Goal: Information Seeking & Learning: Learn about a topic

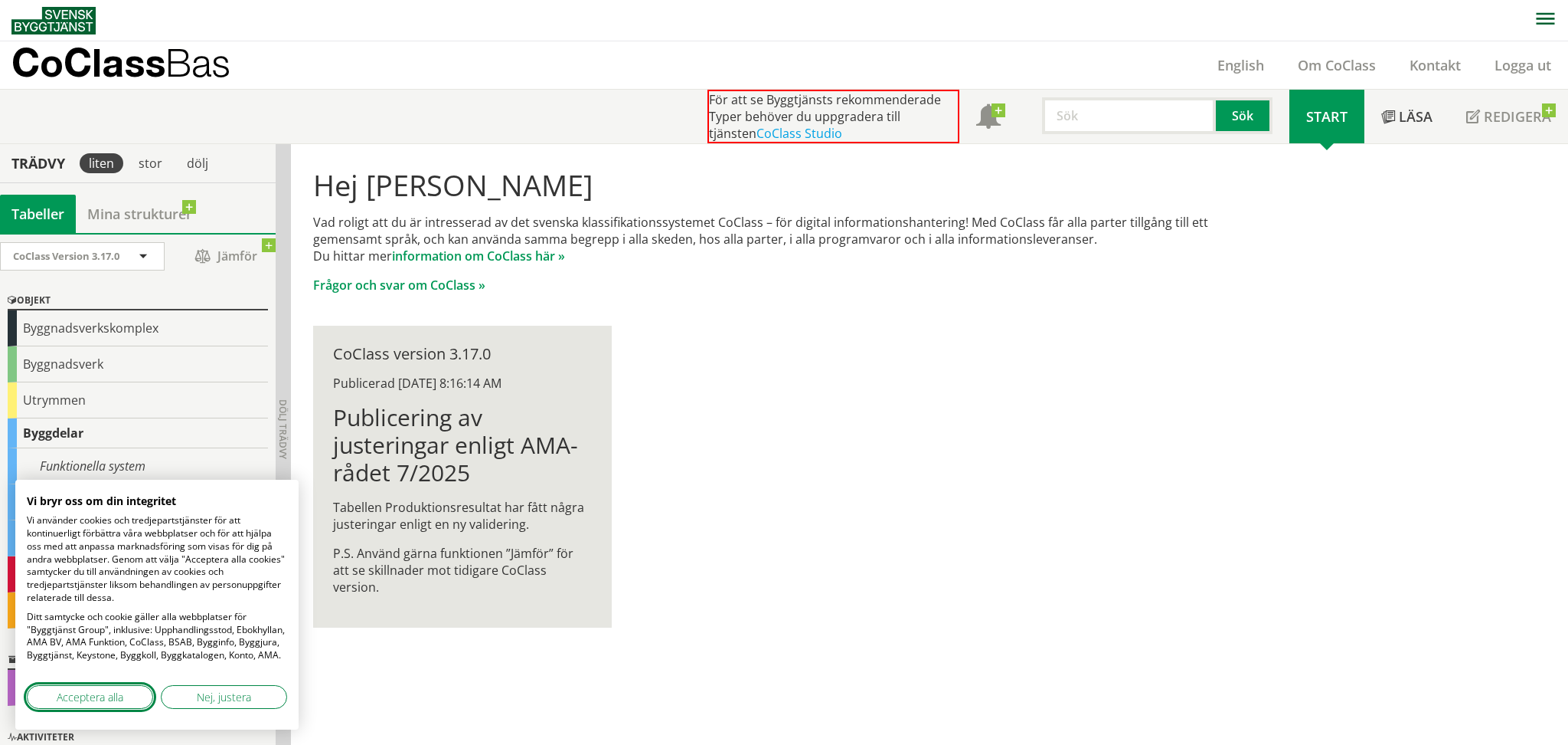
click at [88, 694] on span "Acceptera alla" at bounding box center [90, 697] width 66 height 16
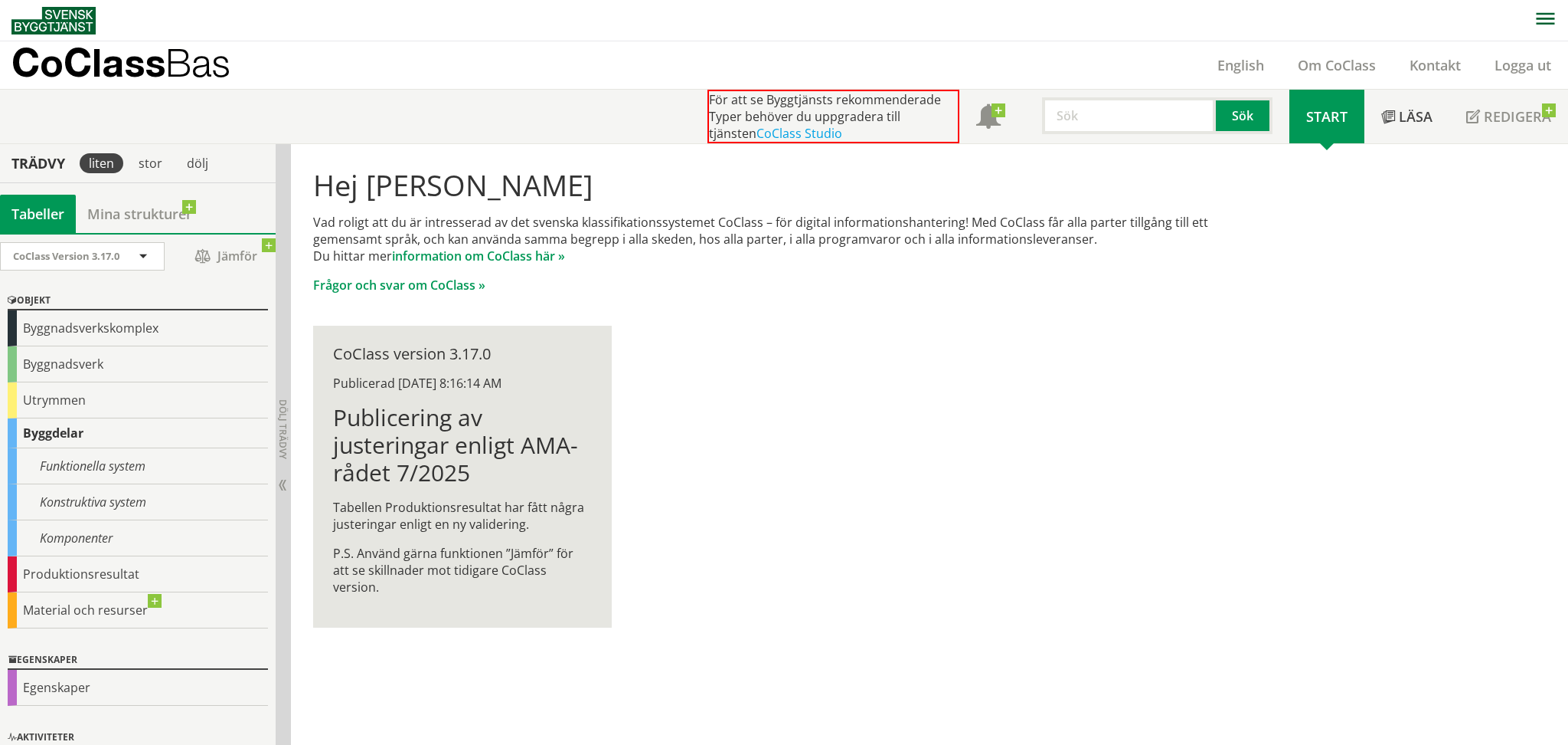
click at [133, 330] on div "Byggnadsverkskomplex" at bounding box center [138, 328] width 260 height 36
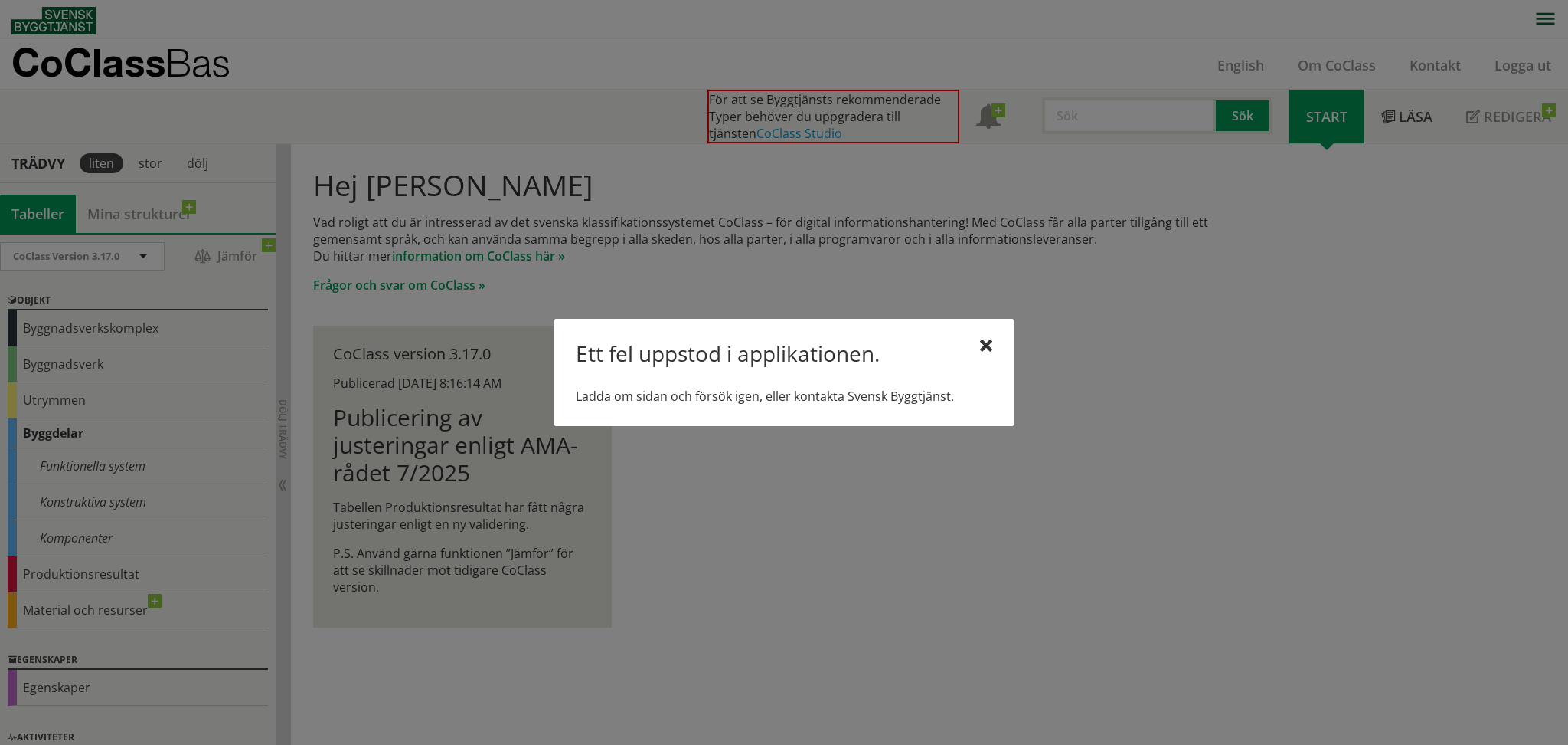
click at [45, 441] on div at bounding box center [784, 372] width 1568 height 745
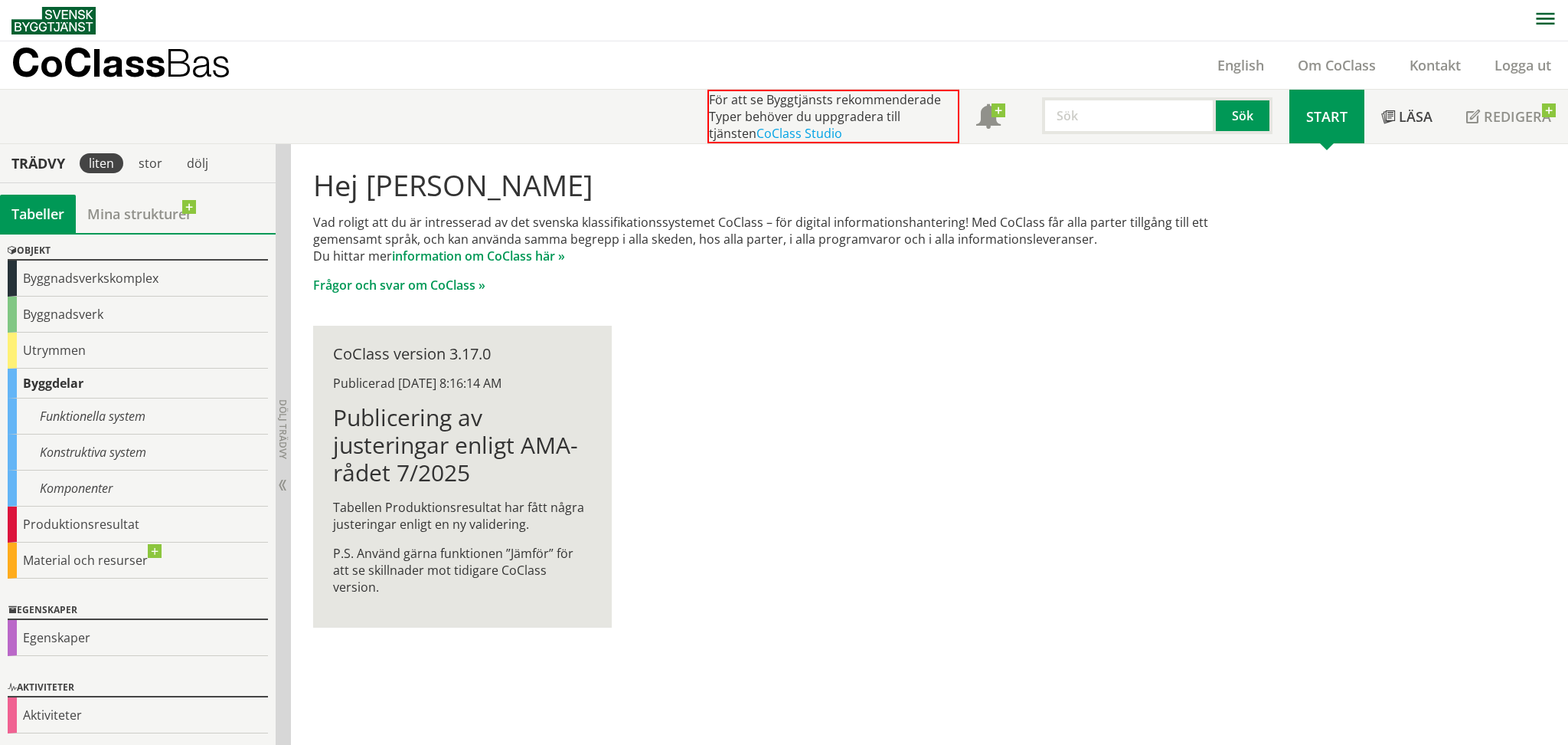
scroll to position [50, 0]
click at [37, 381] on div "Byggdelar" at bounding box center [138, 383] width 260 height 30
click at [149, 548] on div "Material och resurser" at bounding box center [138, 560] width 260 height 36
click at [157, 552] on div "Material och resurser" at bounding box center [138, 560] width 260 height 36
click at [115, 208] on link "Mina strukturer" at bounding box center [140, 213] width 128 height 38
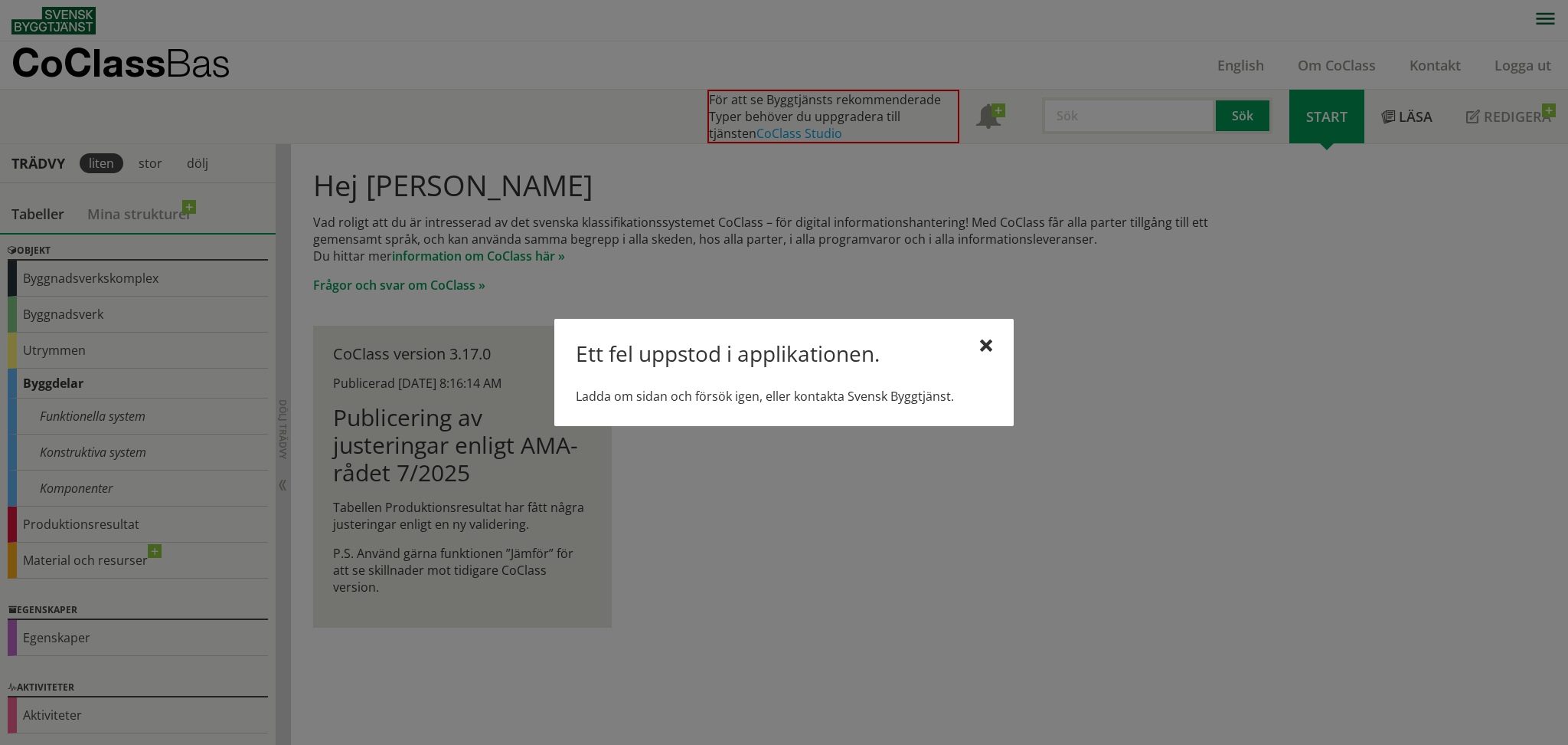
click at [48, 214] on div at bounding box center [784, 372] width 1568 height 745
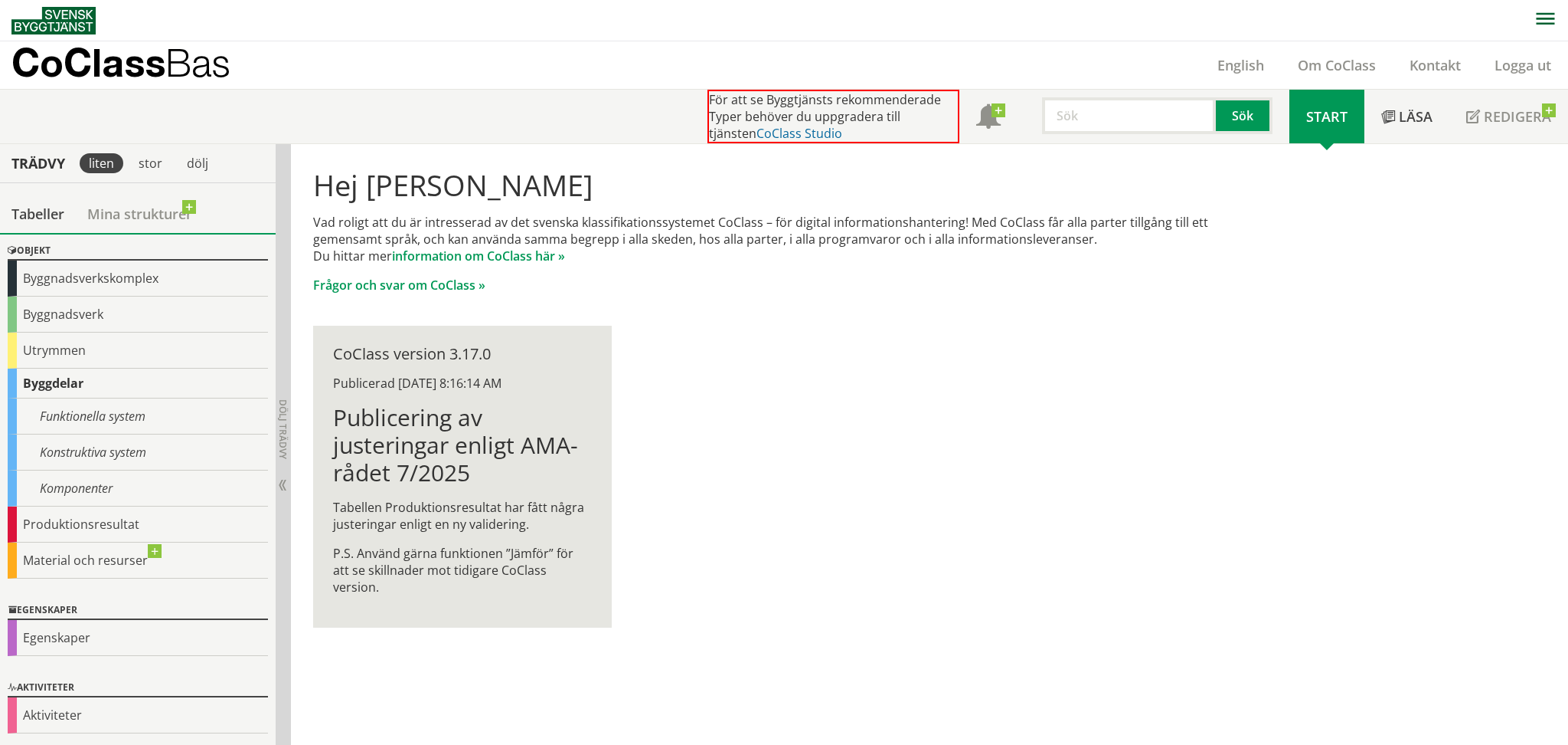
click at [787, 133] on link "CoClass Studio" at bounding box center [799, 133] width 86 height 17
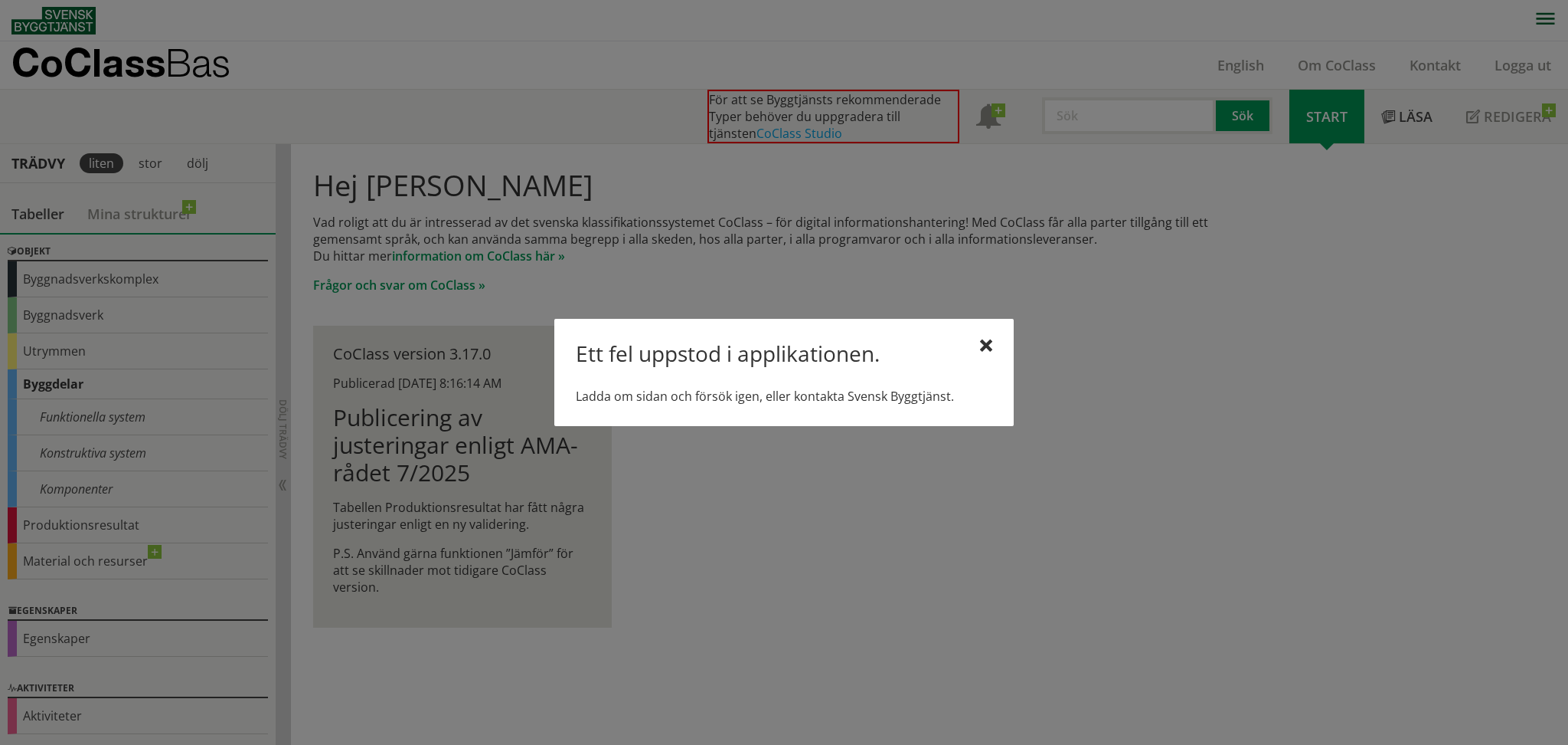
click at [753, 132] on div at bounding box center [784, 372] width 1568 height 745
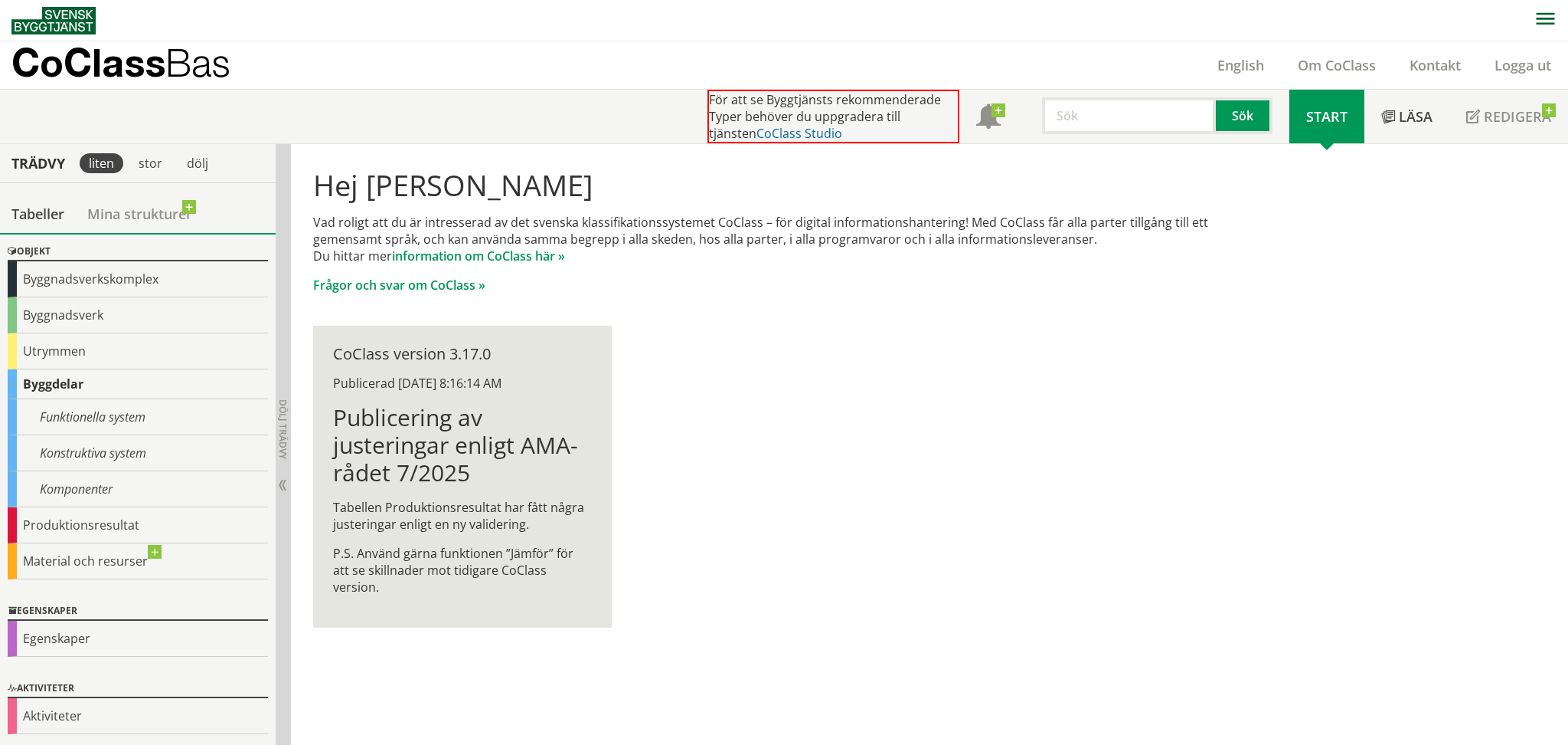
click at [779, 130] on link "CoClass Studio" at bounding box center [799, 133] width 86 height 17
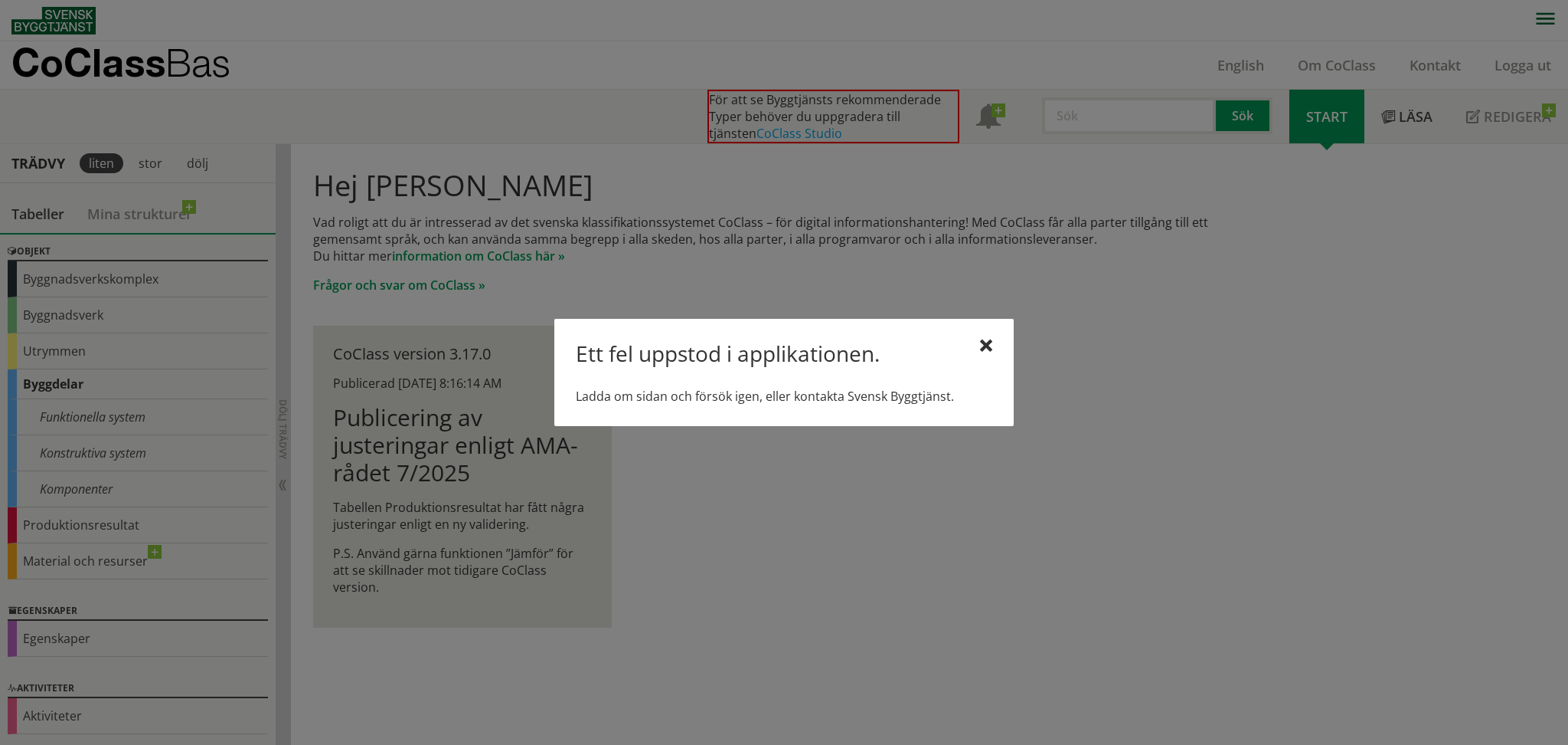
click at [147, 257] on div at bounding box center [784, 372] width 1568 height 745
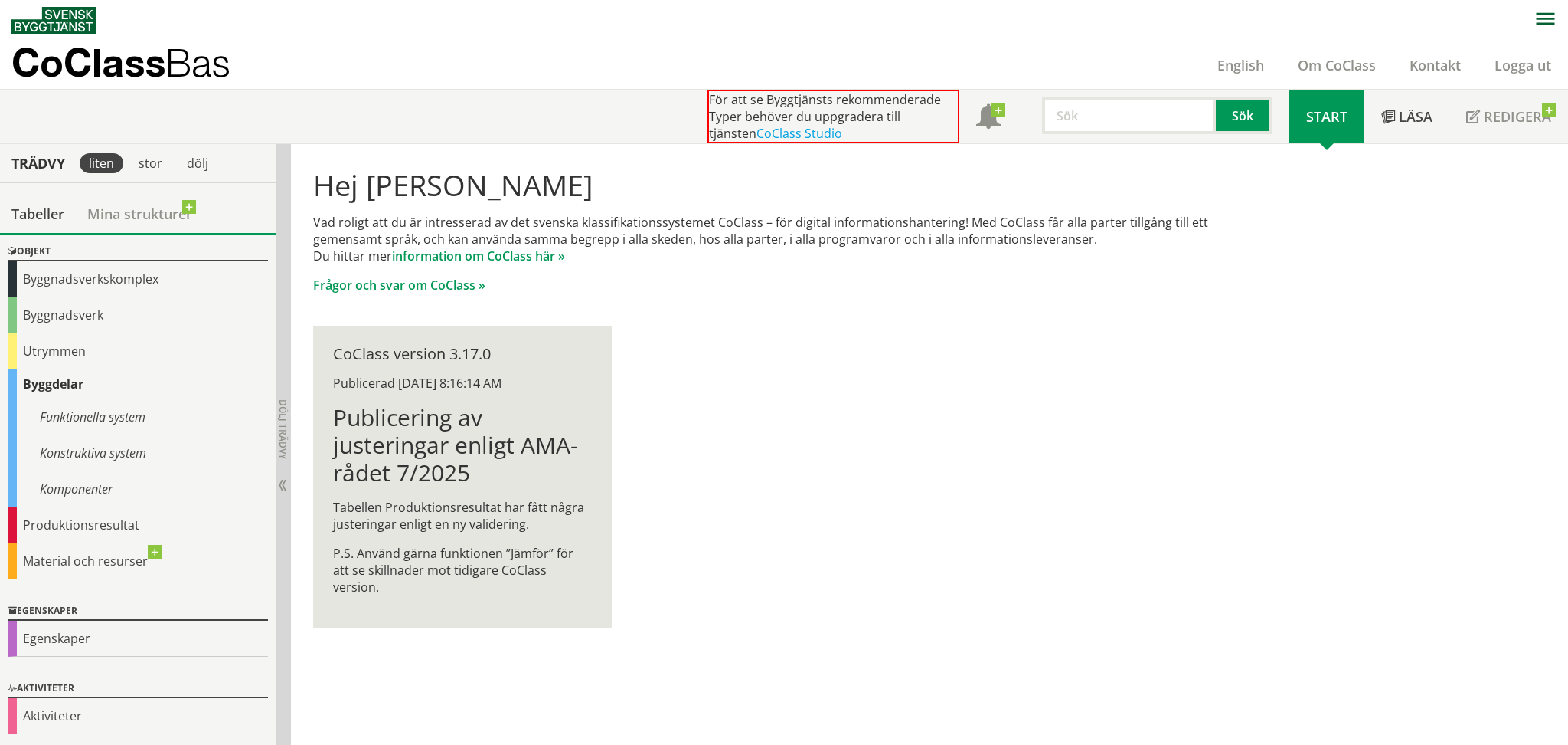
click at [140, 215] on span at bounding box center [143, 208] width 14 height 14
click at [767, 133] on link "CoClass Studio" at bounding box center [799, 133] width 86 height 17
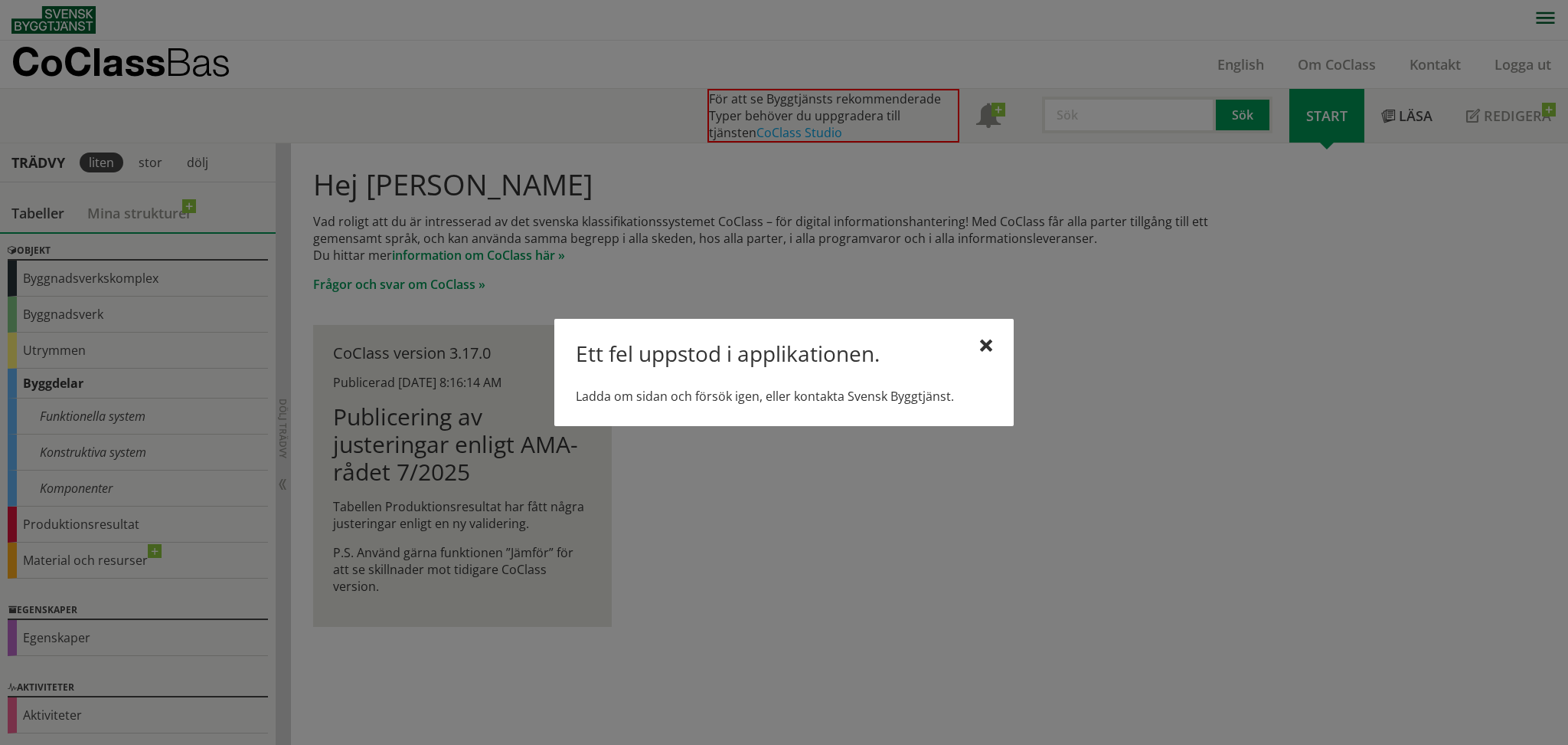
scroll to position [0, 0]
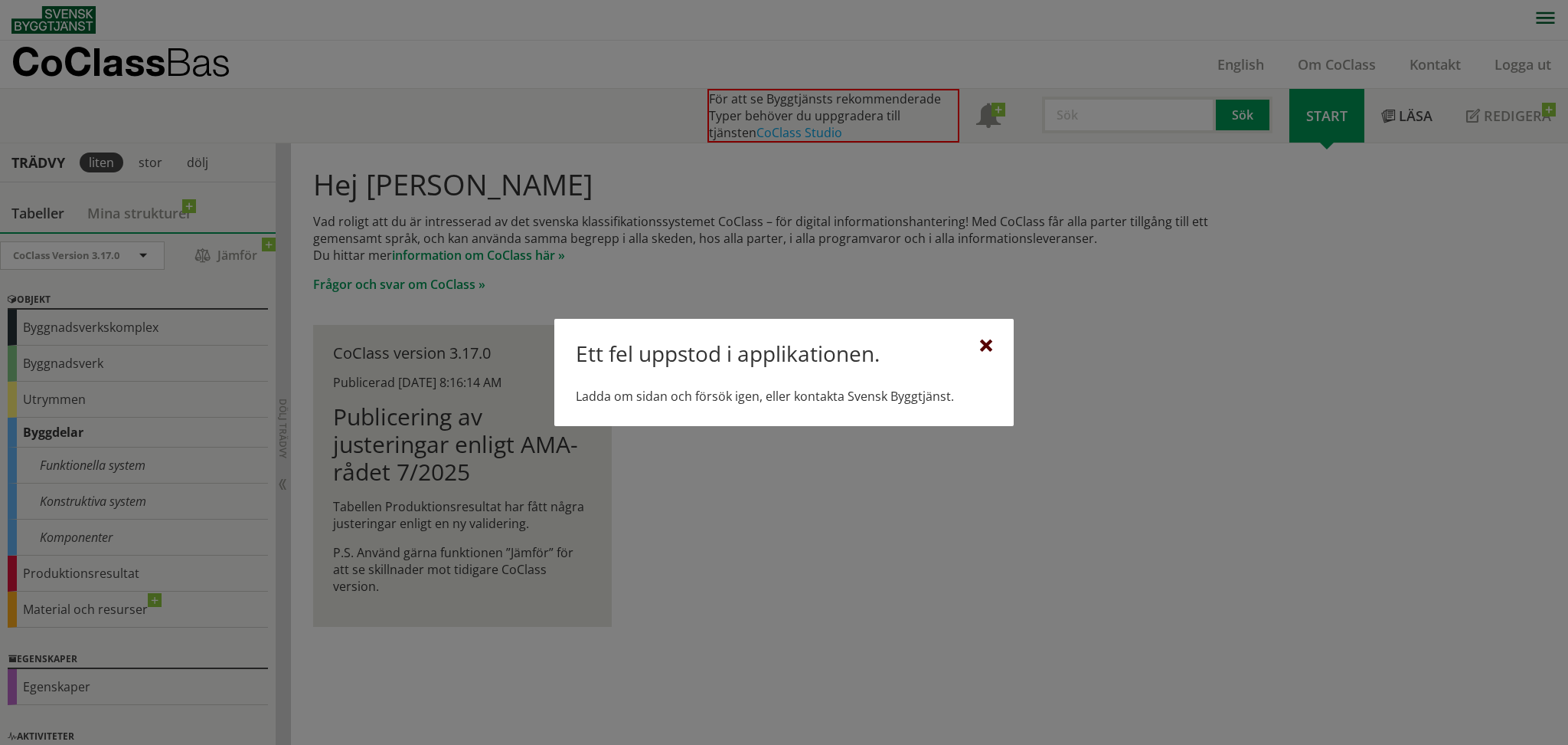
click at [989, 342] on div at bounding box center [986, 346] width 12 height 12
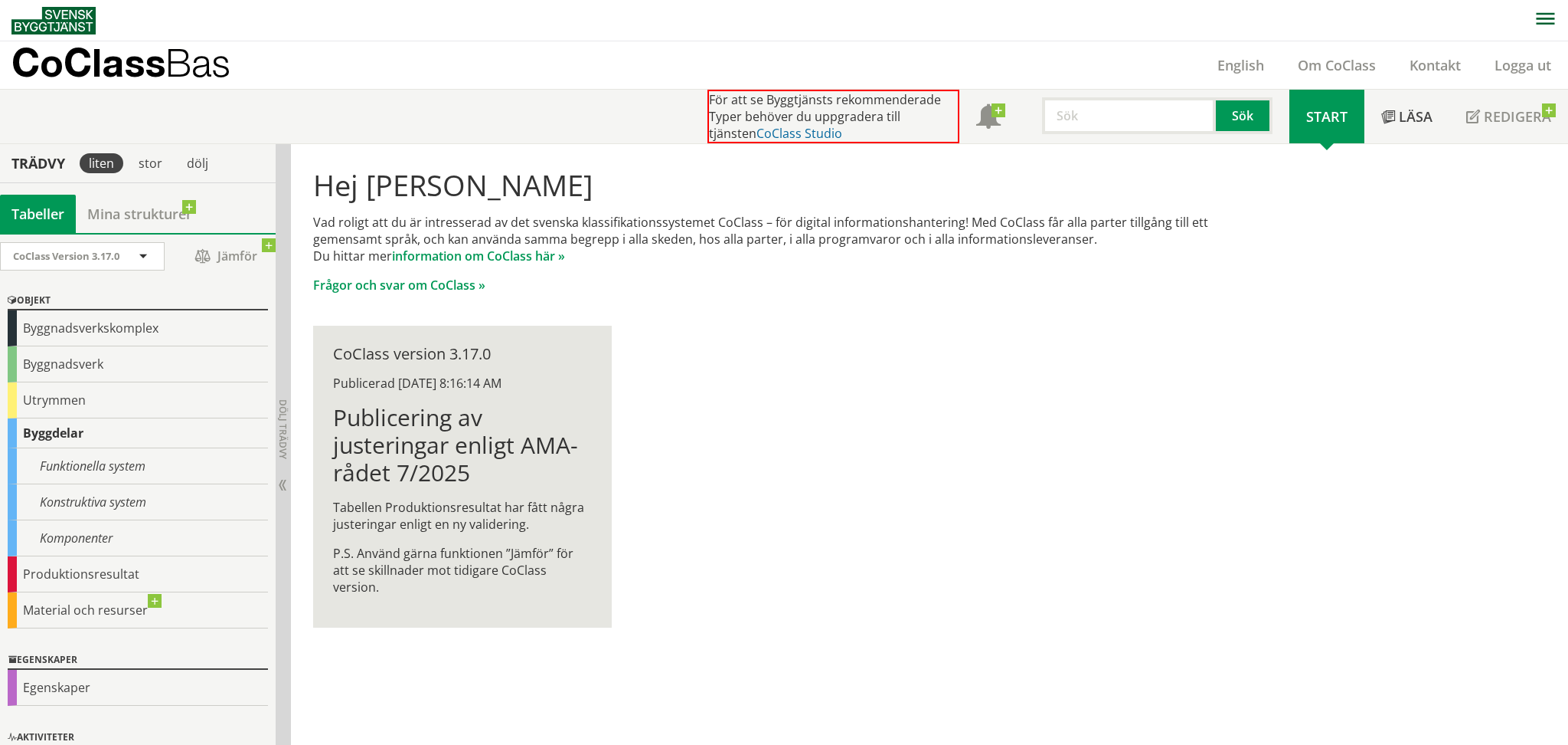
click at [770, 129] on link "CoClass Studio" at bounding box center [799, 133] width 86 height 17
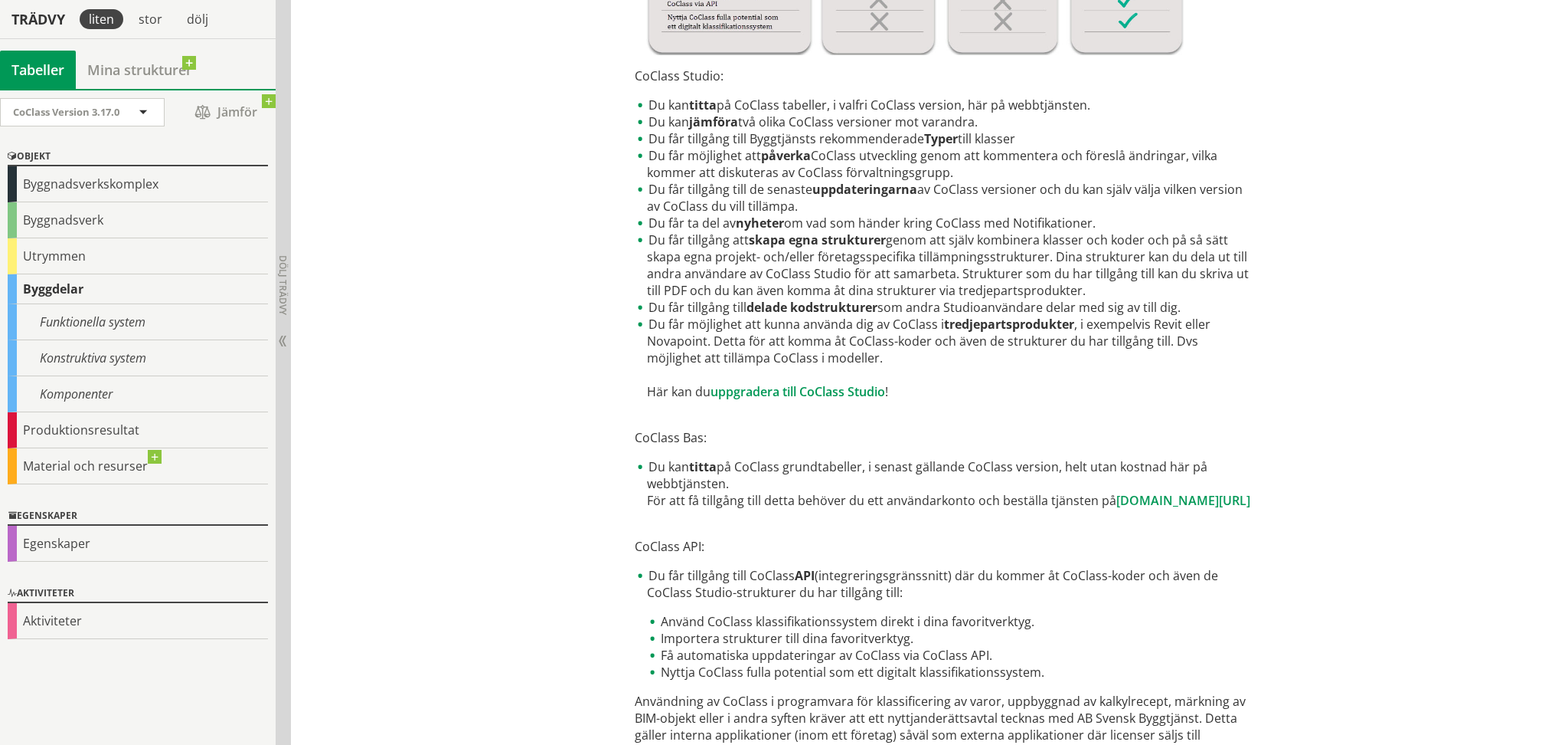
scroll to position [584, 0]
click at [90, 187] on div "Byggnadsverkskomplex" at bounding box center [138, 184] width 260 height 36
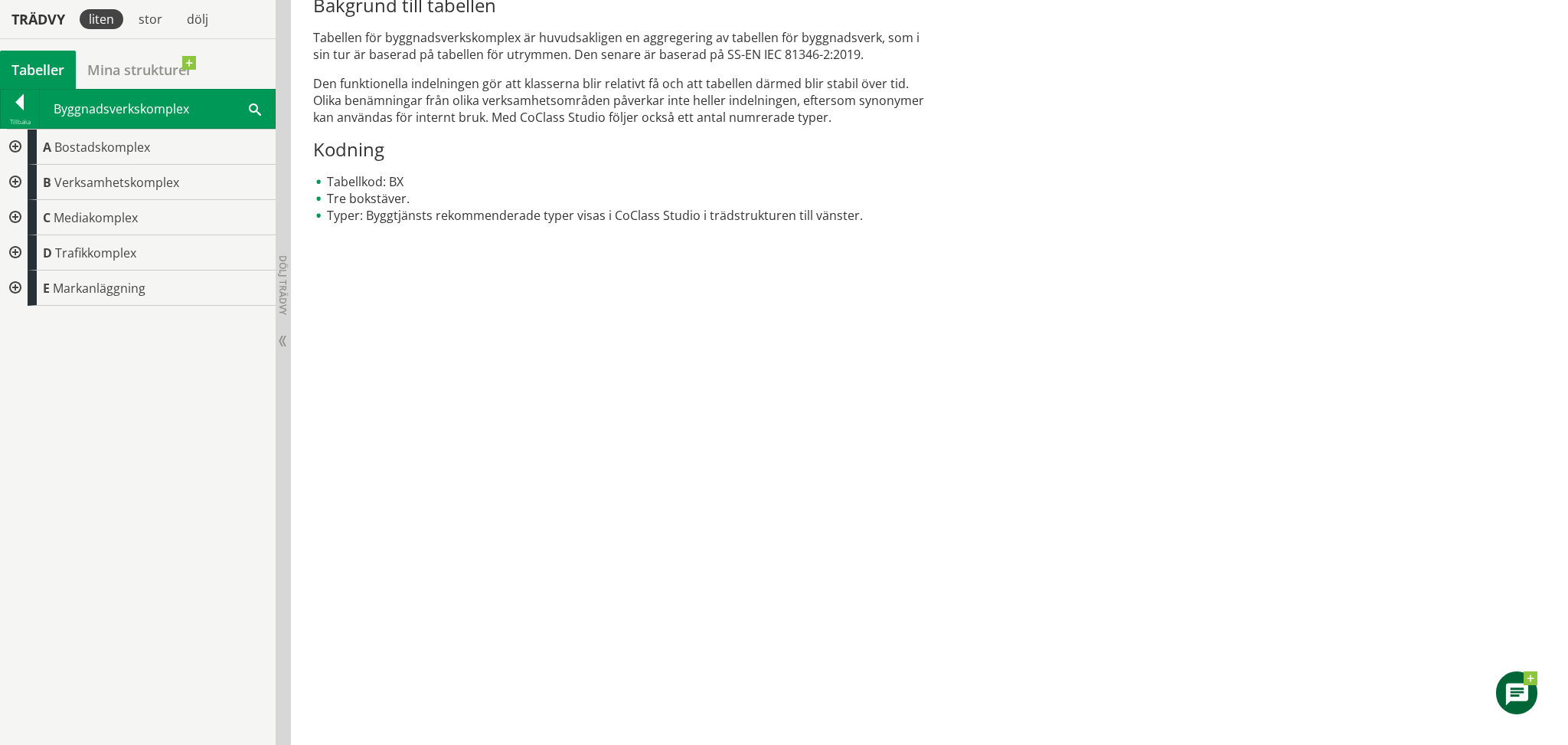
click at [21, 98] on div at bounding box center [19, 105] width 38 height 21
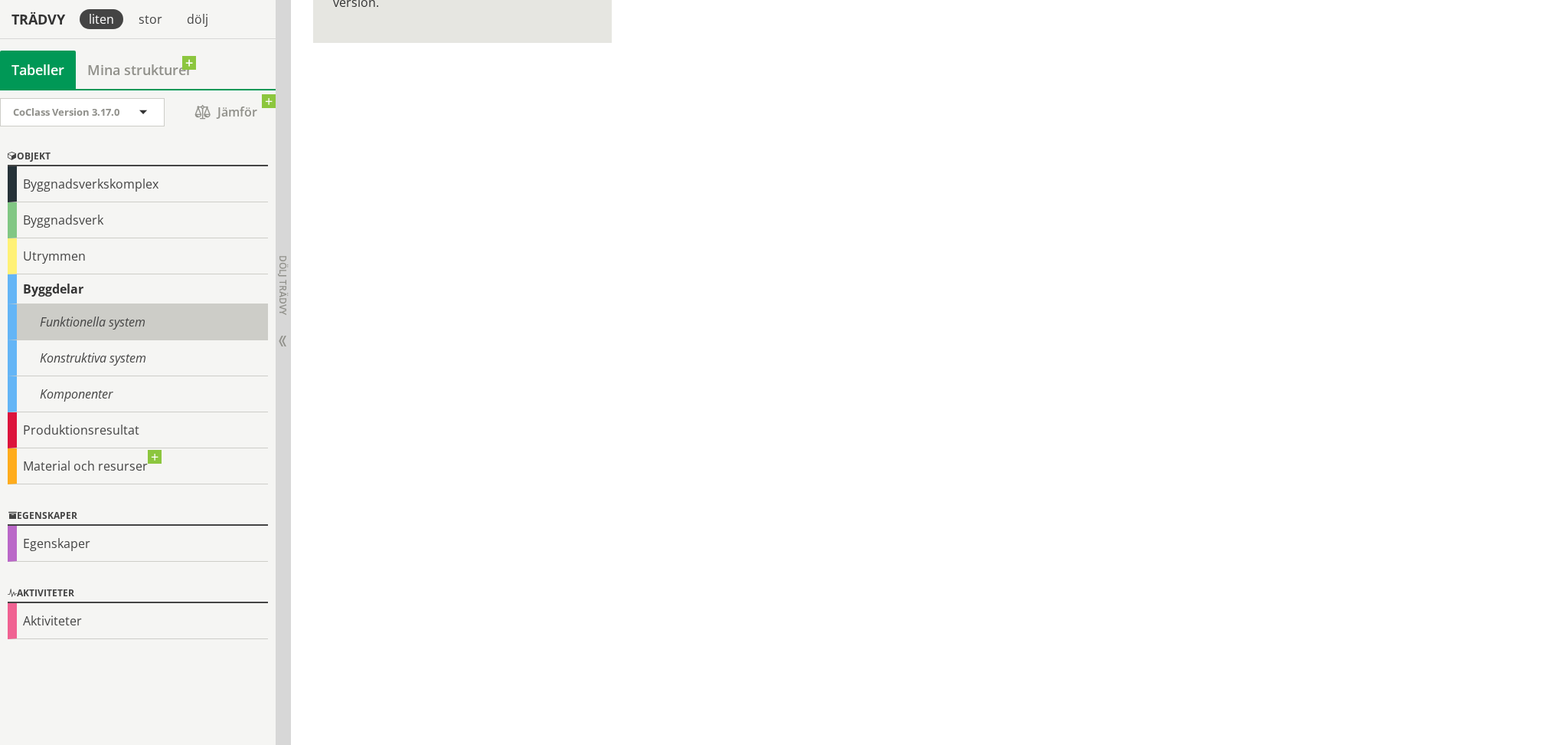
click at [79, 323] on div "Funktionella system" at bounding box center [138, 322] width 260 height 36
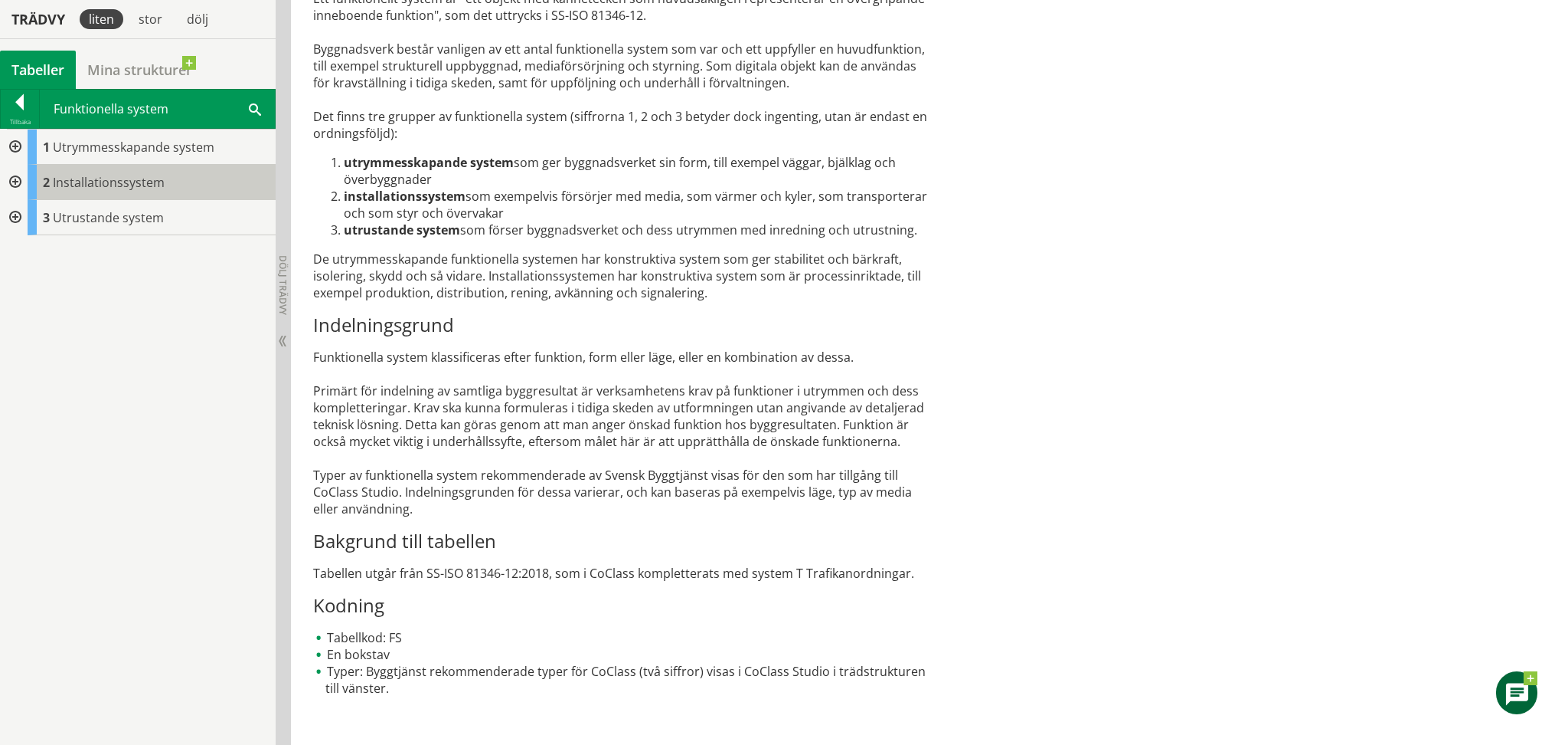
click at [69, 180] on span "Installationssystem" at bounding box center [108, 183] width 111 height 17
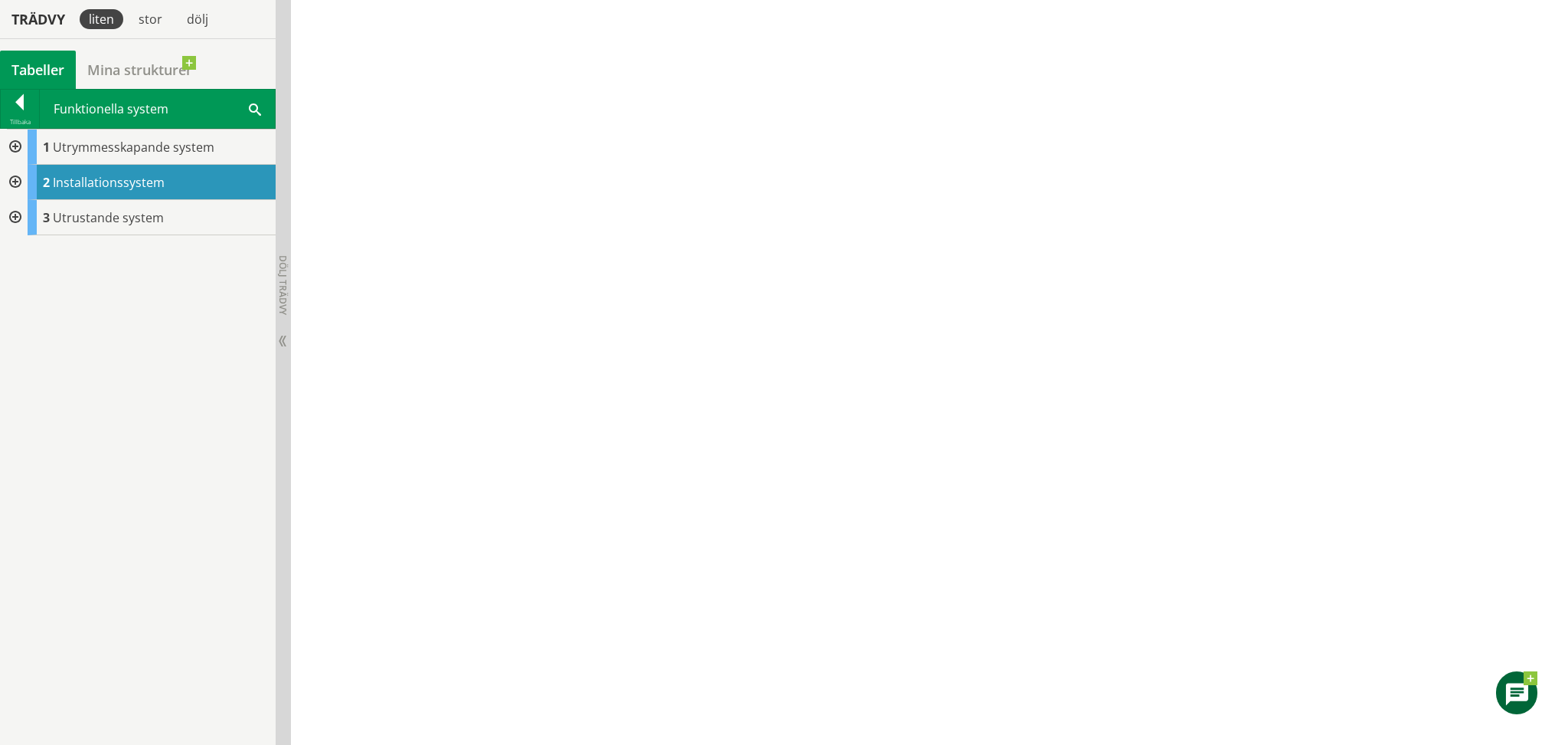
click at [16, 183] on div at bounding box center [13, 182] width 27 height 35
